Goal: Task Accomplishment & Management: Manage account settings

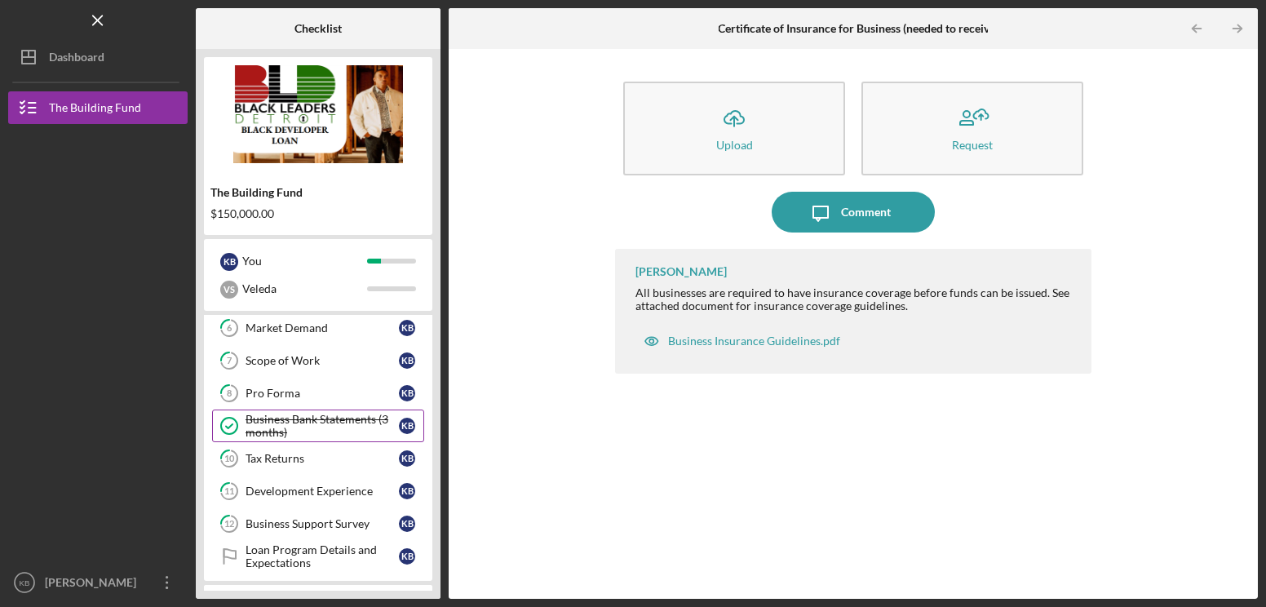
scroll to position [203, 0]
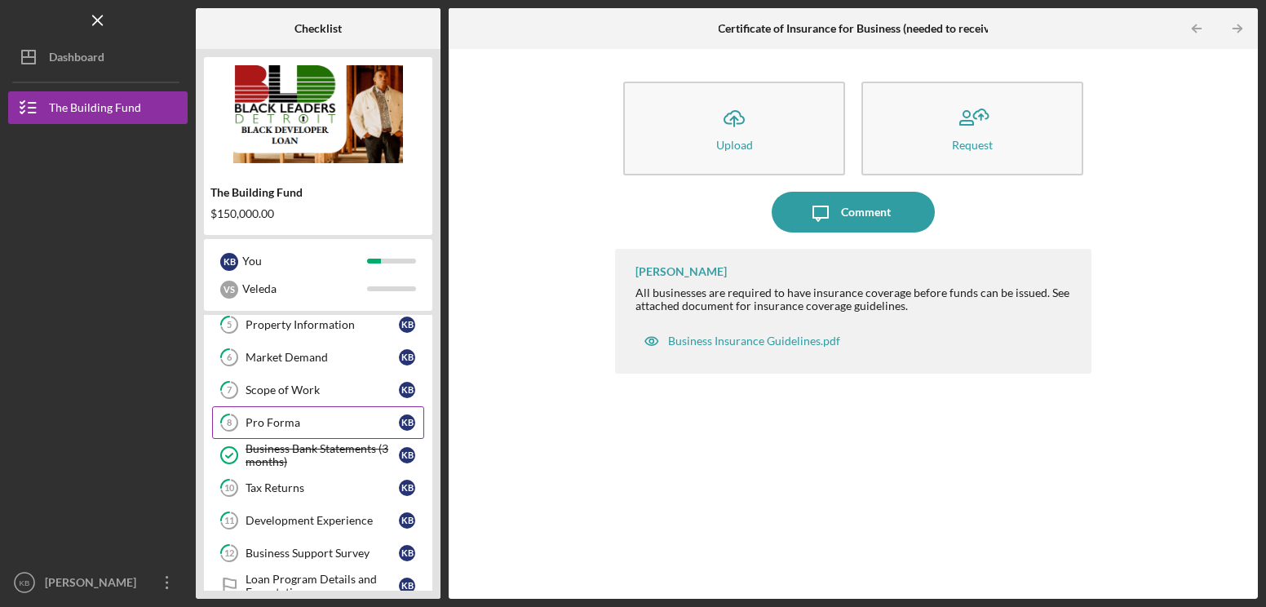
click at [302, 423] on div "Pro Forma" at bounding box center [321, 422] width 153 height 13
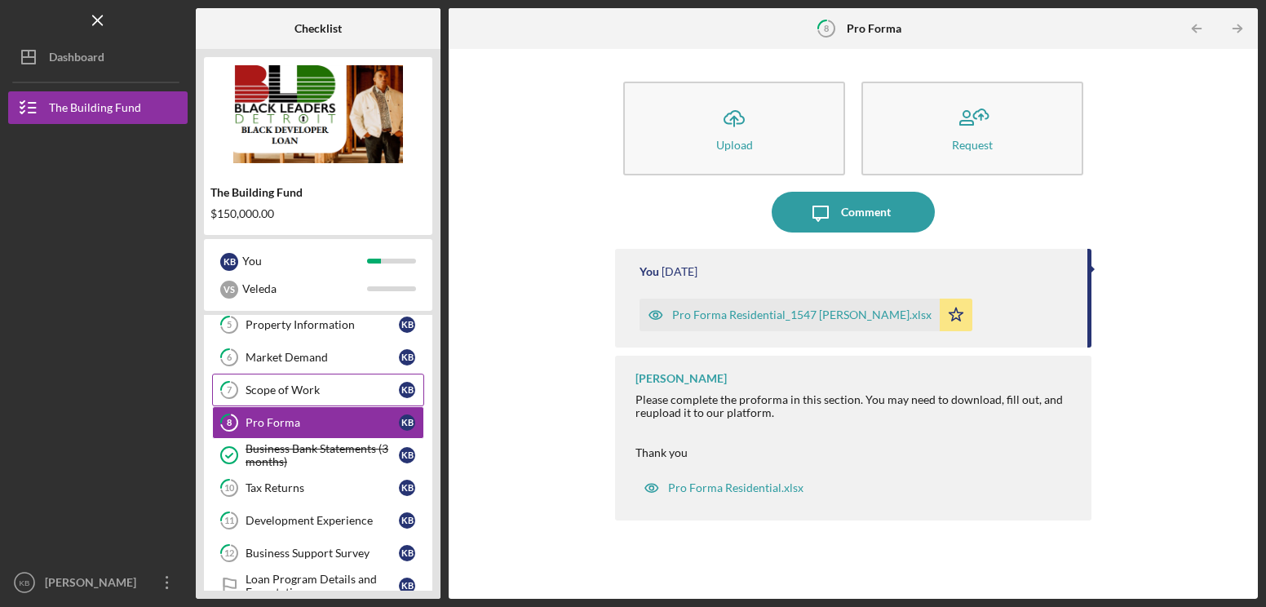
click at [304, 398] on link "7 Scope of Work K B" at bounding box center [318, 390] width 212 height 33
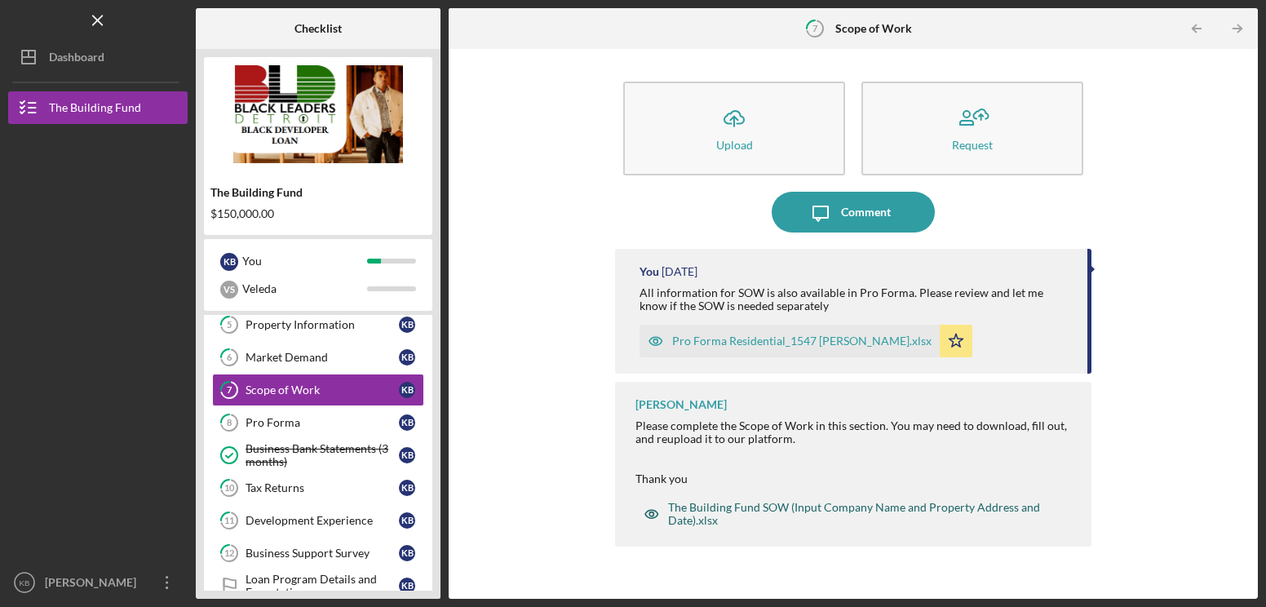
click at [765, 504] on div "The Building Fund SOW (Input Company Name and Property Address and Date).xlsx" at bounding box center [863, 514] width 390 height 26
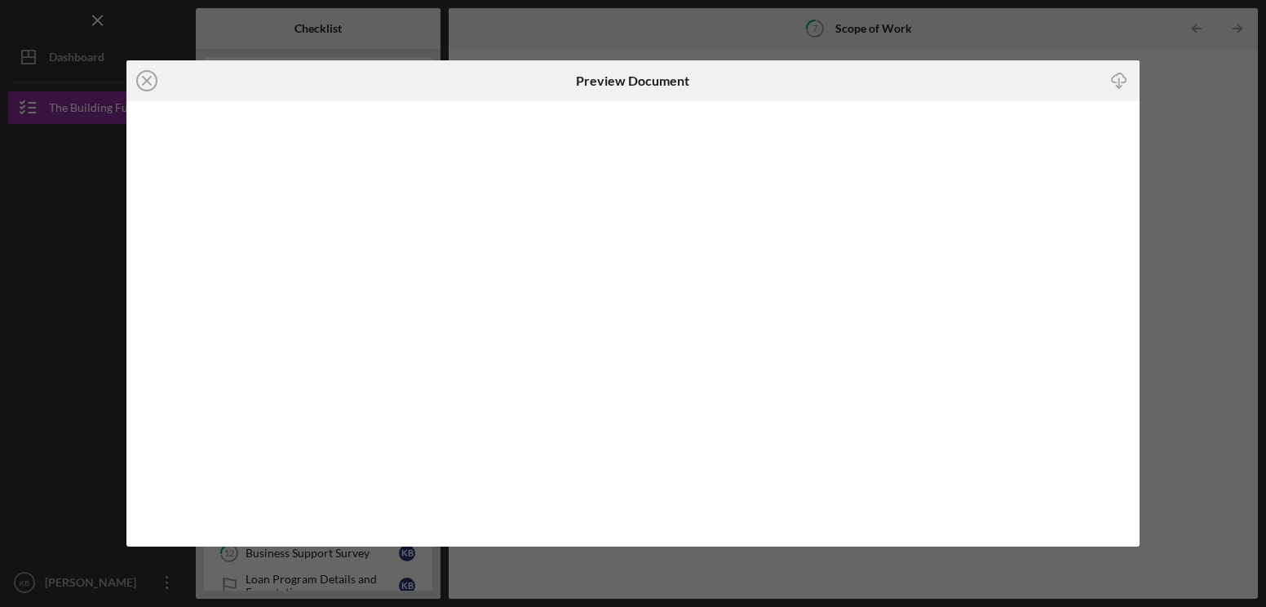
click at [1117, 77] on icon "Icon/Download" at bounding box center [1118, 81] width 37 height 37
